Goal: Transaction & Acquisition: Purchase product/service

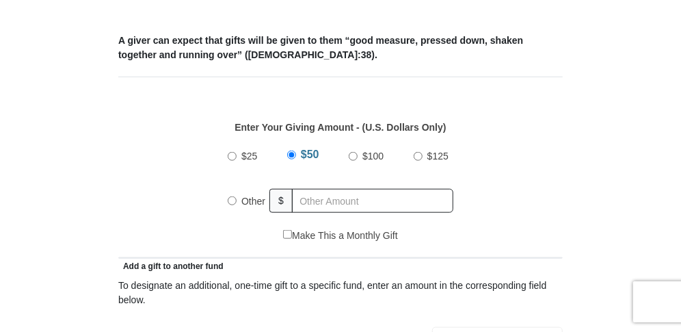
scroll to position [532, 0]
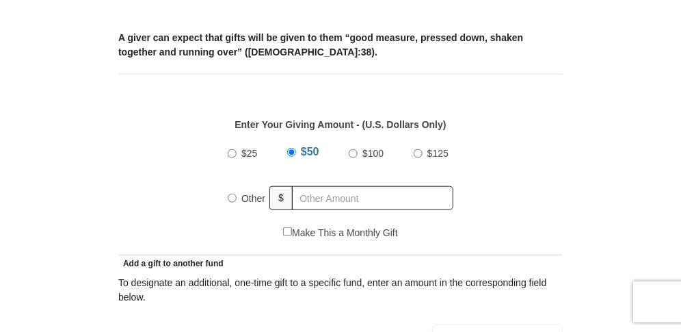
click at [231, 196] on input "Other" at bounding box center [232, 197] width 9 height 9
radio input "true"
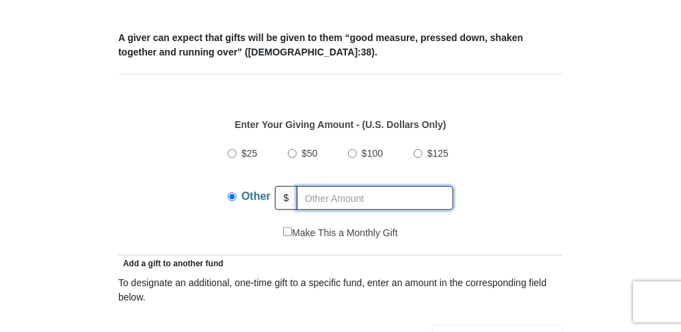
click at [304, 193] on input "text" at bounding box center [375, 198] width 157 height 24
type input "450.00"
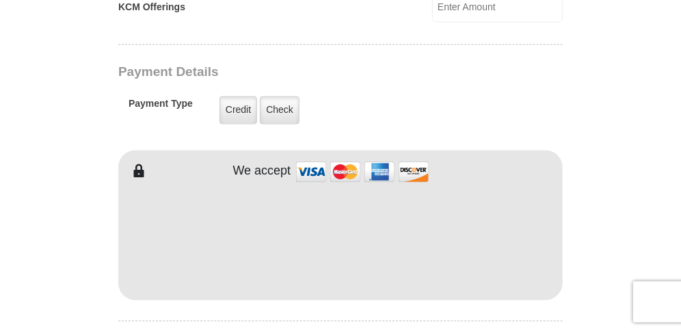
scroll to position [1053, 0]
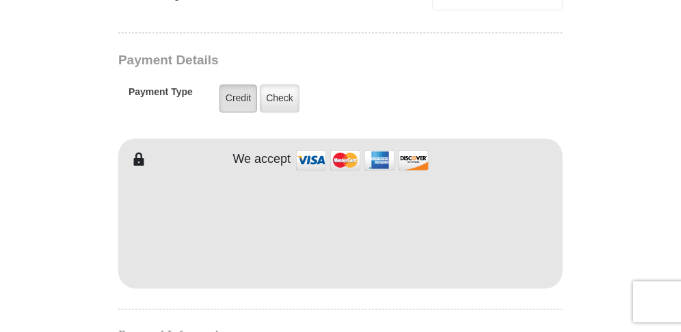
click at [244, 92] on label "Credit" at bounding box center [238, 99] width 38 height 28
click at [0, 0] on input "Credit" at bounding box center [0, 0] width 0 height 0
type input "[PERSON_NAME]"
type input "Seabrook"
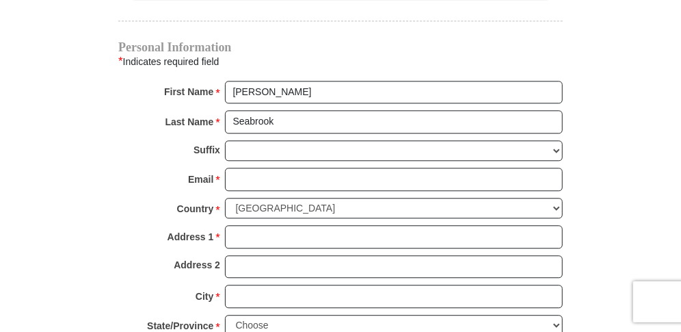
scroll to position [1349, 0]
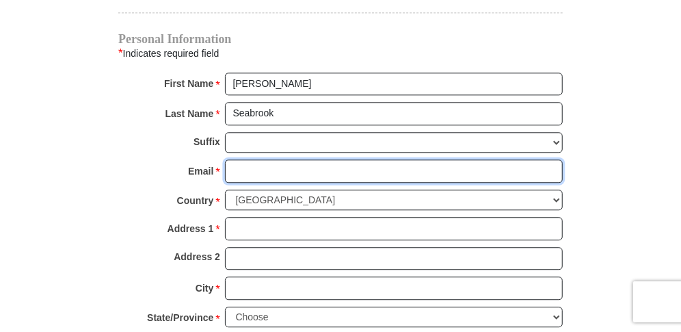
click at [237, 159] on input "Email *" at bounding box center [394, 170] width 338 height 23
type input "[EMAIL_ADDRESS][DOMAIN_NAME]"
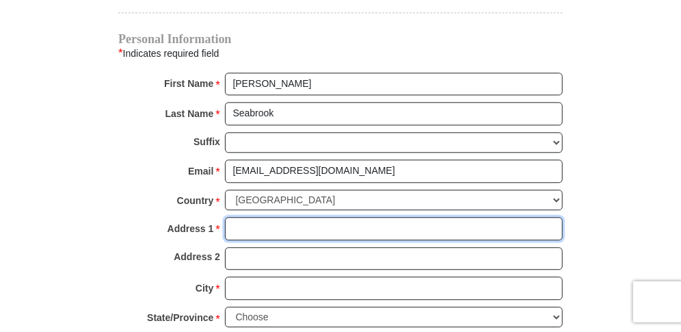
type input "[STREET_ADDRESS]"
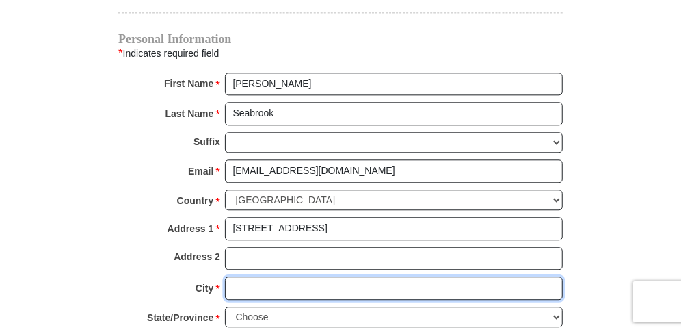
type input "[GEOGRAPHIC_DATA]"
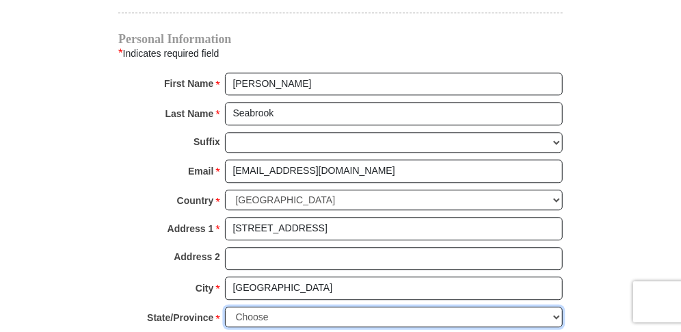
select select "NC"
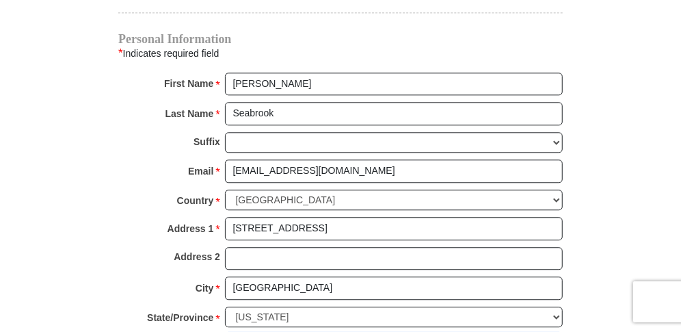
type input "28785"
type input "8285502846"
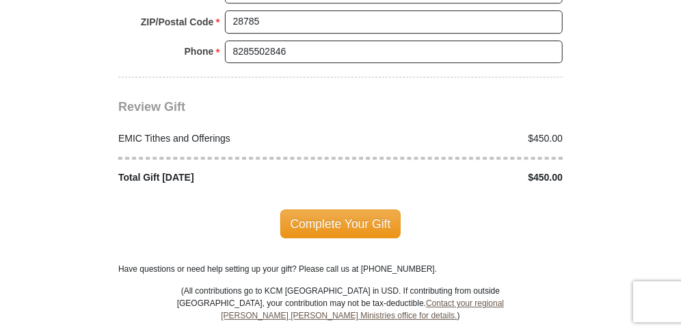
scroll to position [1678, 0]
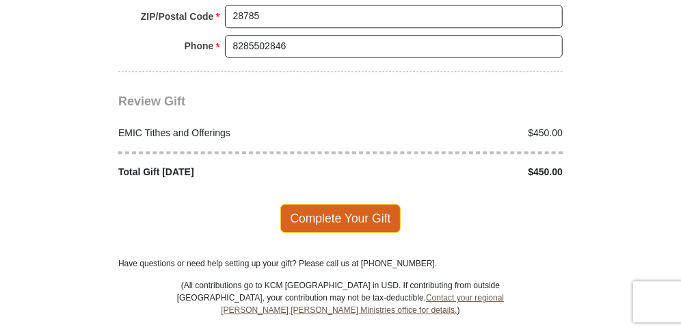
click at [343, 204] on span "Complete Your Gift" at bounding box center [340, 218] width 121 height 29
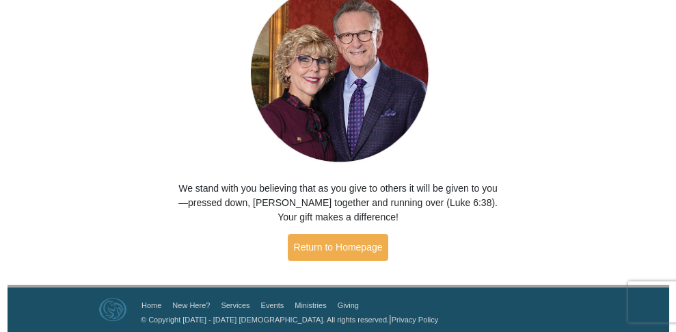
scroll to position [135, 0]
